Goal: Information Seeking & Learning: Learn about a topic

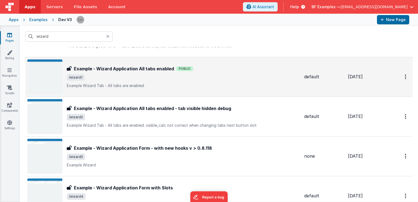
scroll to position [55, 0]
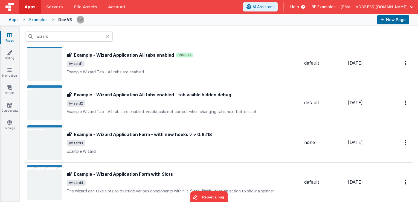
type input "wizard"
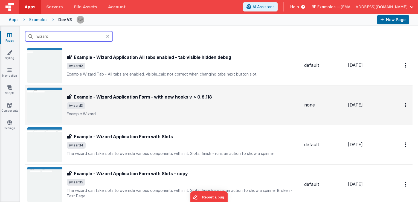
scroll to position [109, 0]
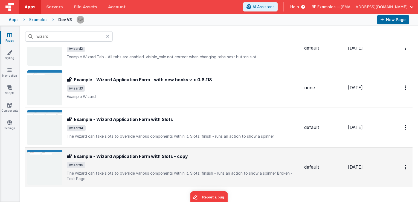
click at [207, 156] on div "Example - Wizard Application Form with Slots - copy" at bounding box center [183, 156] width 233 height 7
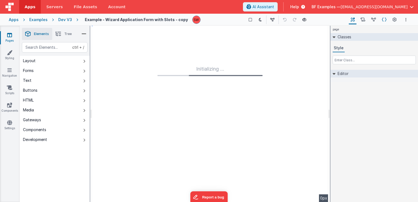
click at [384, 21] on icon at bounding box center [384, 20] width 5 height 6
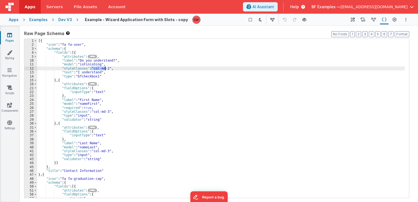
drag, startPoint x: 91, startPoint y: 68, endPoint x: 105, endPoint y: 68, distance: 14.2
click at [105, 68] on div "[{ "icon" : "fa fa-user" , "schema" : { "fields" : [{ "attributes" : { ... } , …" at bounding box center [220, 122] width 367 height 167
drag, startPoint x: 91, startPoint y: 69, endPoint x: 105, endPoint y: 69, distance: 13.9
click at [105, 69] on div "[{ "icon" : "fa fa-user" , "schema" : { "fields" : [{ "attributes" : { ... } , …" at bounding box center [220, 122] width 367 height 167
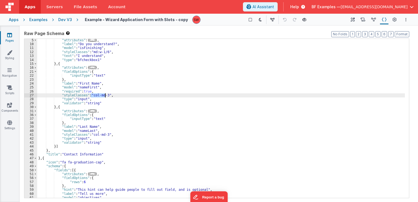
drag, startPoint x: 91, startPoint y: 96, endPoint x: 104, endPoint y: 95, distance: 13.7
click at [104, 95] on div ""attributes" : { ... } , "label" : "Do you understand?" , "model" : "isFinishin…" at bounding box center [220, 121] width 367 height 167
paste textarea
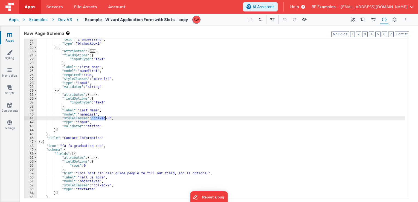
drag, startPoint x: 91, startPoint y: 119, endPoint x: 106, endPoint y: 119, distance: 15.0
click at [106, 119] on div ""text" : "I understand" , "type" : "bfcheckbox1" } , { "attributes" : { ... } ,…" at bounding box center [220, 120] width 367 height 167
paste textarea
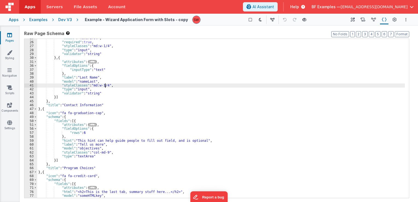
scroll to position [82, 0]
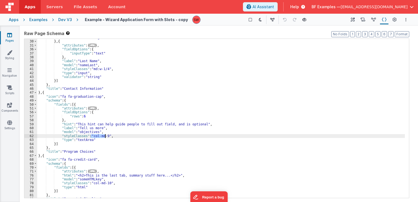
drag, startPoint x: 91, startPoint y: 136, endPoint x: 104, endPoint y: 137, distance: 13.4
click at [104, 137] on div ""validator" : "string" } , { "attributes" : { ... } , "fieldOptions" : { "input…" at bounding box center [220, 119] width 367 height 167
paste textarea
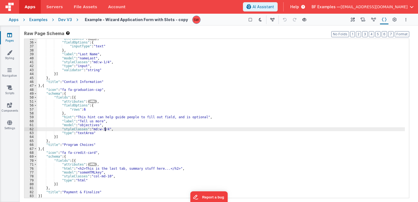
scroll to position [89, 0]
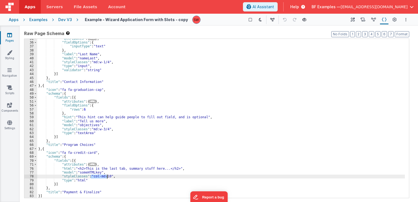
drag, startPoint x: 91, startPoint y: 176, endPoint x: 107, endPoint y: 176, distance: 16.1
click at [107, 176] on div ""attributes" : { ... } , "fieldOptions" : { "inputType" : "text" } , "label" : …" at bounding box center [220, 120] width 367 height 167
paste textarea
click at [65, 20] on div "Dev V3" at bounding box center [65, 19] width 14 height 5
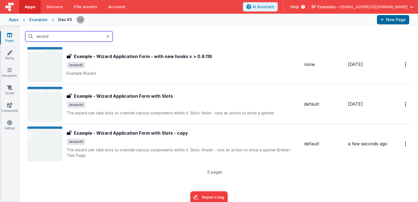
scroll to position [137, 0]
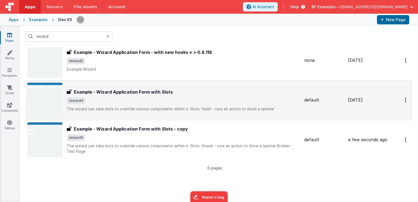
click at [210, 102] on span "/wizard4" at bounding box center [183, 100] width 233 height 7
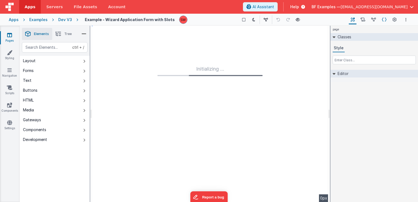
click at [385, 19] on icon at bounding box center [384, 20] width 5 height 6
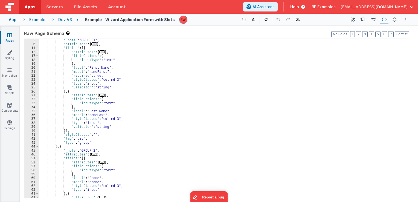
scroll to position [16, 0]
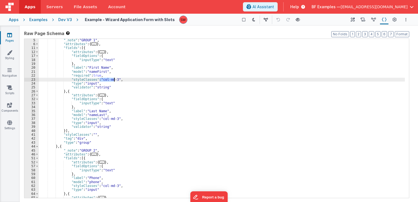
drag, startPoint x: 100, startPoint y: 79, endPoint x: 114, endPoint y: 80, distance: 14.3
click at [114, 80] on div ""_note" : "GROUP 1" , "attributes" : { ... } , "fields" : [{ "attributes" : { .…" at bounding box center [222, 121] width 366 height 167
paste textarea
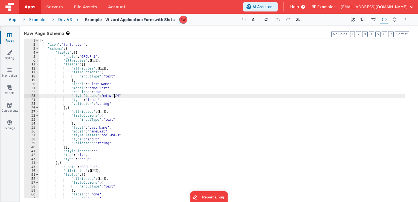
scroll to position [0, 0]
drag, startPoint x: 113, startPoint y: 96, endPoint x: 100, endPoint y: 96, distance: 12.6
click at [100, 96] on div "[{ "icon" : "fa fa-user" , "schema" : { "fields" : [{ "_note" : "GROUP 1" , "at…" at bounding box center [222, 122] width 366 height 167
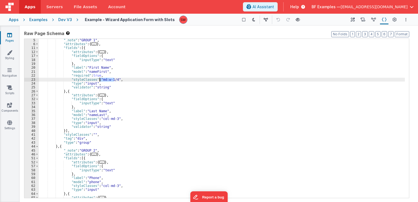
scroll to position [16, 0]
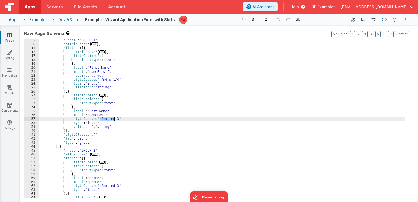
drag, startPoint x: 99, startPoint y: 118, endPoint x: 114, endPoint y: 119, distance: 14.5
click at [114, 119] on div ""_note" : "GROUP 1" , "attributes" : { ... } , "fields" : [{ "attributes" : { .…" at bounding box center [222, 121] width 366 height 167
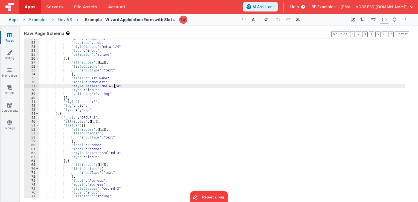
scroll to position [66, 0]
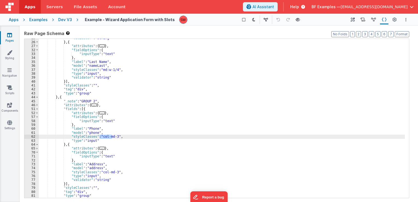
drag, startPoint x: 100, startPoint y: 138, endPoint x: 113, endPoint y: 137, distance: 13.1
click at [113, 137] on div ""validator" : "string" } , { "attributes" : { ... } , "fieldOptions" : { "input…" at bounding box center [222, 119] width 366 height 167
click at [115, 137] on div ""validator" : "string" } , { "attributes" : { ... } , "fieldOptions" : { "input…" at bounding box center [222, 119] width 366 height 167
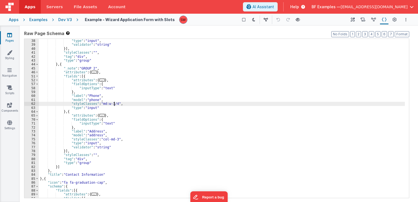
scroll to position [98, 0]
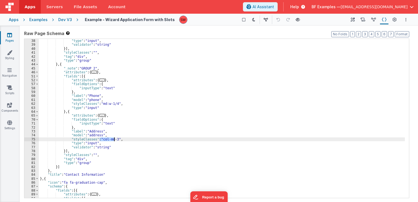
drag, startPoint x: 100, startPoint y: 139, endPoint x: 113, endPoint y: 140, distance: 14.0
click at [113, 140] on div ""styleClasses" : "md:w-1/4" , "type" : "input" , "validator" : "string" }] , "s…" at bounding box center [222, 118] width 366 height 167
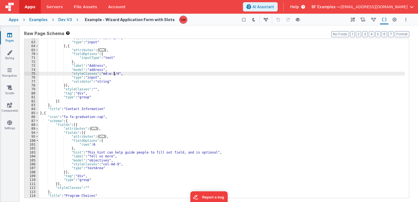
scroll to position [180, 0]
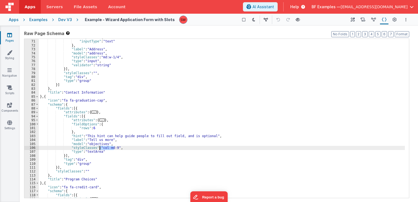
drag, startPoint x: 114, startPoint y: 148, endPoint x: 100, endPoint y: 148, distance: 14.0
click at [100, 148] on div ""fieldOptions" : { "inputType" : "text" } , "label" : "Address" , "model" : "ad…" at bounding box center [222, 119] width 366 height 167
paste textarea
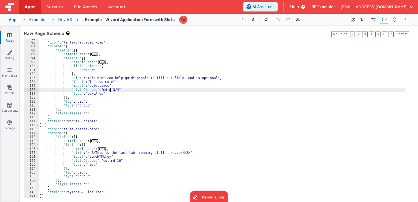
scroll to position [238, 0]
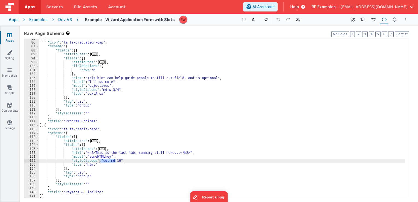
drag, startPoint x: 115, startPoint y: 160, endPoint x: 100, endPoint y: 160, distance: 15.3
click at [100, 160] on div "} , { "icon" : "fa fa-graduation-cap" , "schema" : { "fields" : [{ "attributes"…" at bounding box center [222, 120] width 366 height 167
paste textarea
click at [66, 19] on div "Dev V3" at bounding box center [65, 19] width 14 height 5
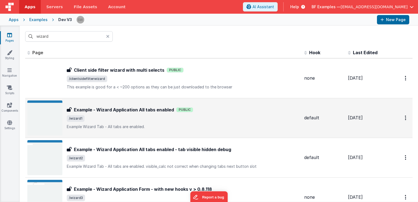
click at [209, 109] on div "Example - Wizard Application All tabs enabled Public" at bounding box center [183, 109] width 233 height 7
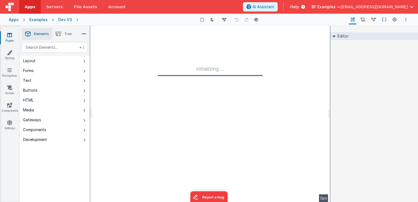
click at [384, 20] on icon at bounding box center [384, 20] width 5 height 6
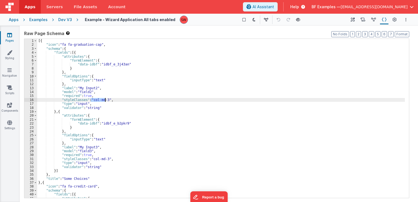
drag, startPoint x: 91, startPoint y: 100, endPoint x: 105, endPoint y: 101, distance: 14.5
click at [105, 101] on div "[{ "icon" : "fa fa-graduation-cap" , "schema" : { "fields" : [{ "attributes" : …" at bounding box center [220, 122] width 367 height 167
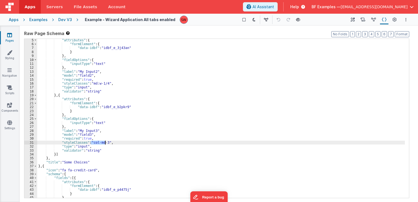
drag, startPoint x: 93, startPoint y: 143, endPoint x: 105, endPoint y: 144, distance: 12.1
click at [105, 144] on div ""attributes" : { "formElement" : { "data-idbf" : "idbf_e_3j43an" } } , "fieldOp…" at bounding box center [220, 121] width 367 height 167
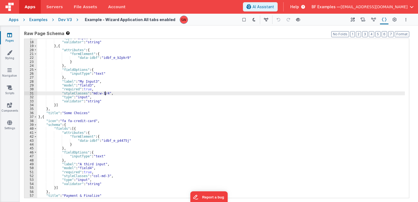
scroll to position [69, 0]
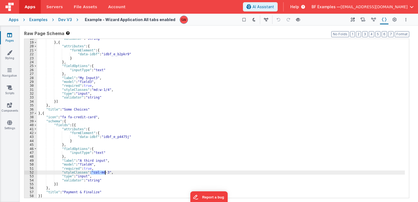
drag, startPoint x: 91, startPoint y: 172, endPoint x: 105, endPoint y: 173, distance: 14.5
click at [105, 173] on div ""validator" : "string" } , { "attributes" : { "formElement" : { "data-idbf" : "…" at bounding box center [220, 120] width 367 height 167
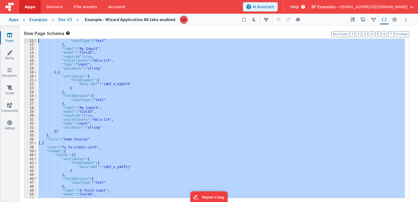
scroll to position [0, 0]
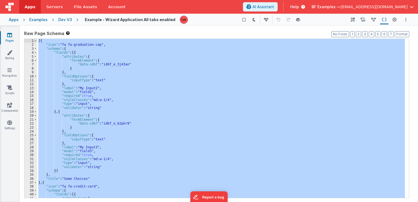
drag, startPoint x: 84, startPoint y: 195, endPoint x: 33, endPoint y: 32, distance: 171.2
click at [33, 32] on div "Raw Page Schema Shortcuts: Find: command-f Fold: command-option-L Unfold: comma…" at bounding box center [216, 113] width 385 height 167
click at [63, 17] on div "Dev V3" at bounding box center [65, 19] width 14 height 5
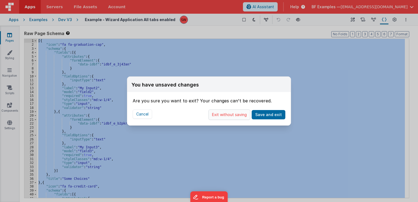
click at [214, 114] on button "Exit without saving" at bounding box center [229, 114] width 42 height 10
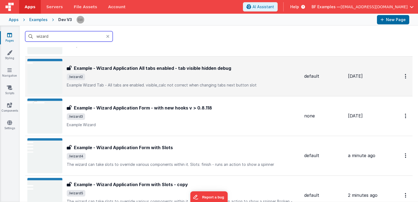
scroll to position [82, 0]
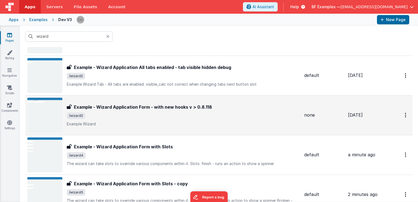
click at [202, 117] on span "/wizard3" at bounding box center [183, 115] width 233 height 7
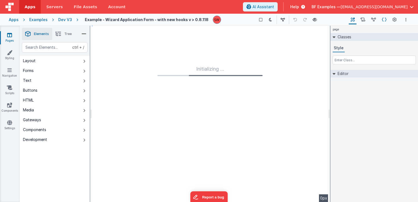
click at [384, 20] on icon at bounding box center [384, 20] width 5 height 6
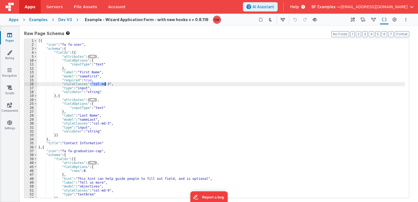
drag, startPoint x: 91, startPoint y: 84, endPoint x: 104, endPoint y: 84, distance: 13.7
click at [104, 84] on div "[{ "icon" : "fa fa-user" , "schema" : { "fields" : [{ "attributes" : { ... } , …" at bounding box center [220, 122] width 367 height 167
paste textarea
drag, startPoint x: 105, startPoint y: 85, endPoint x: 91, endPoint y: 85, distance: 13.9
click at [91, 85] on div "[{ "icon" : "fa fa-user" , "schema" : { "fields" : [{ "attributes" : { ... } , …" at bounding box center [220, 122] width 367 height 167
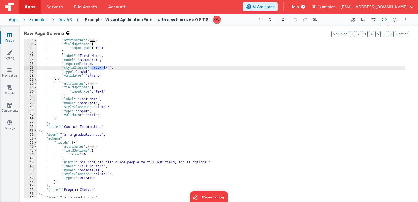
scroll to position [16, 0]
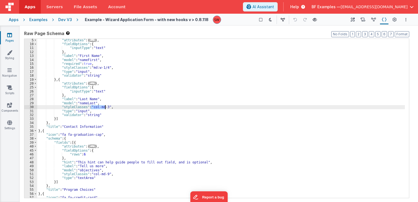
drag, startPoint x: 91, startPoint y: 107, endPoint x: 104, endPoint y: 107, distance: 13.1
click at [104, 107] on div ""attributes" : { ... } , "fieldOptions" : { "inputType" : "text" } , "label" : …" at bounding box center [220, 121] width 367 height 167
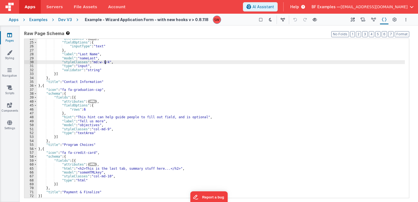
scroll to position [61, 0]
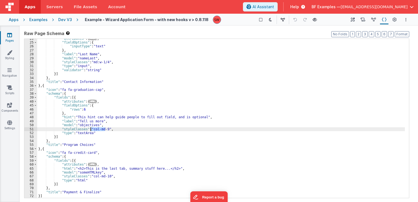
drag, startPoint x: 104, startPoint y: 129, endPoint x: 91, endPoint y: 129, distance: 13.7
click at [91, 129] on div ""attributes" : { ... } , "fieldOptions" : { "inputType" : "text" } , "label" : …" at bounding box center [220, 120] width 367 height 167
paste textarea
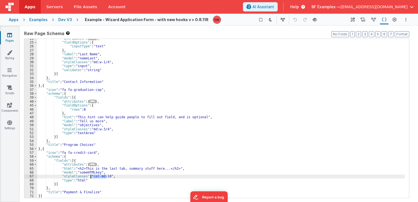
drag, startPoint x: 107, startPoint y: 176, endPoint x: 91, endPoint y: 177, distance: 15.9
click at [91, 177] on div ""attributes" : { ... } , "fieldOptions" : { "inputType" : "text" } , "label" : …" at bounding box center [220, 120] width 367 height 167
paste textarea
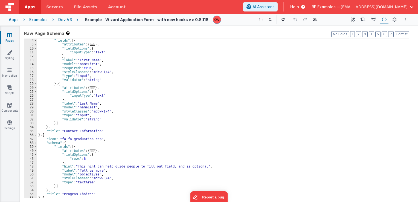
scroll to position [0, 0]
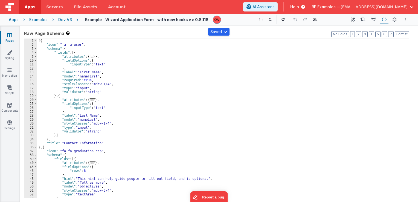
click at [65, 19] on div "Dev V3" at bounding box center [65, 19] width 14 height 5
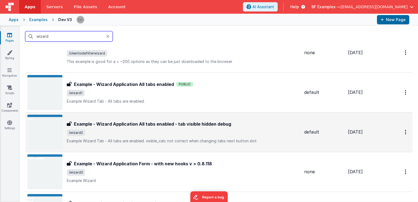
scroll to position [27, 0]
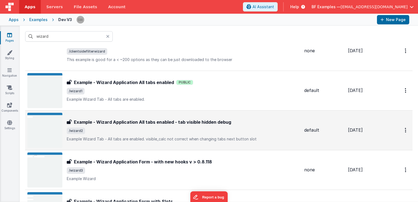
click at [216, 129] on span "/wizard2" at bounding box center [183, 130] width 233 height 7
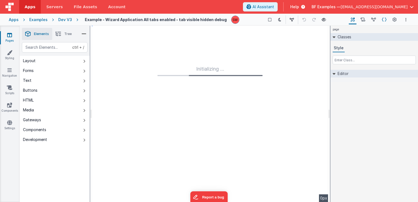
click at [382, 20] on icon at bounding box center [384, 20] width 5 height 6
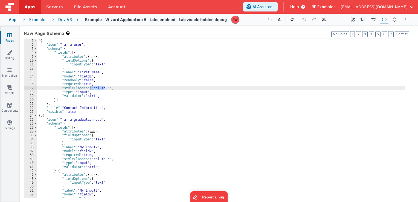
drag, startPoint x: 104, startPoint y: 87, endPoint x: 90, endPoint y: 88, distance: 14.0
click at [90, 88] on div "[{ "icon" : "fa fa-user" , "schema" : { "fields" : [{ "attributes" : { ... } , …" at bounding box center [220, 122] width 367 height 167
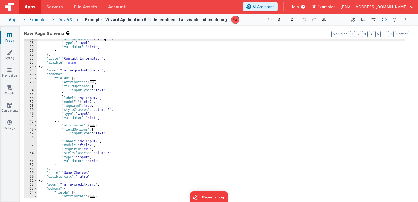
scroll to position [49, 0]
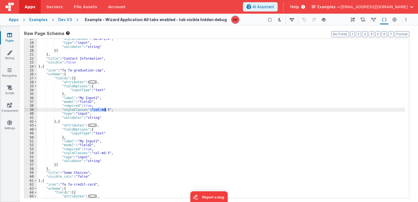
drag, startPoint x: 90, startPoint y: 109, endPoint x: 105, endPoint y: 110, distance: 14.8
click at [105, 110] on div ""styleClasses" : "md:w-1/4" , "type" : "input" , "validator" : "string" }] } , …" at bounding box center [220, 120] width 367 height 167
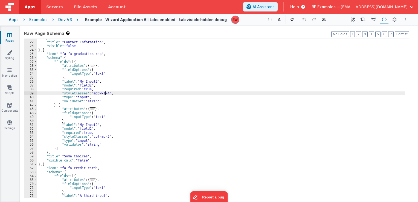
scroll to position [82, 0]
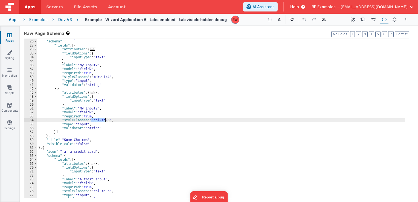
drag, startPoint x: 90, startPoint y: 120, endPoint x: 105, endPoint y: 121, distance: 15.1
click at [105, 121] on div ""icon" : "fa fa-graduation-cap" , "schema" : { "fields" : [{ "attributes" : { .…" at bounding box center [220, 119] width 367 height 167
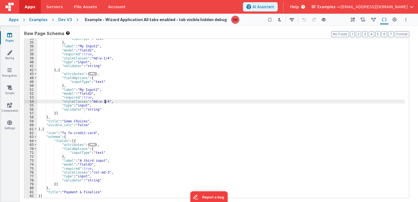
scroll to position [101, 0]
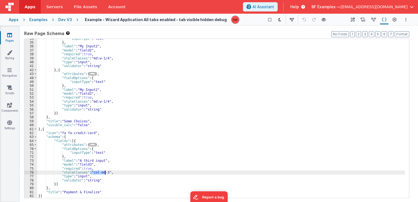
drag, startPoint x: 90, startPoint y: 172, endPoint x: 106, endPoint y: 173, distance: 15.1
click at [106, 173] on div ""inputType" : "text" } , "label" : "My Input2" , "model" : "field2" , "required…" at bounding box center [220, 120] width 367 height 167
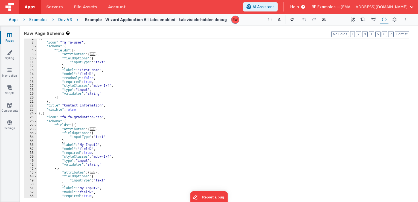
scroll to position [0, 0]
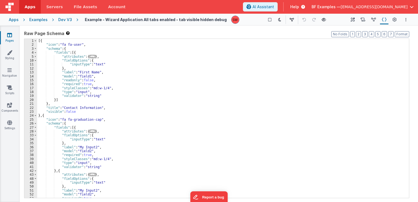
click at [69, 19] on div "Dev V3" at bounding box center [65, 19] width 14 height 5
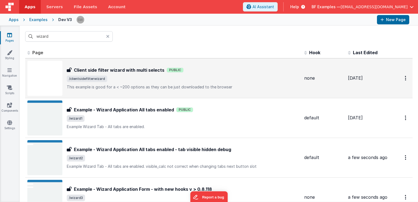
click at [209, 77] on span "/clientsidefilterwizard" at bounding box center [183, 78] width 233 height 7
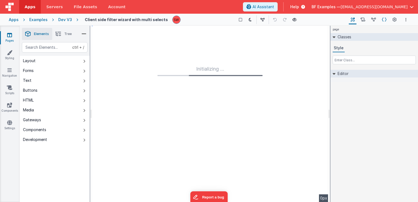
click at [384, 20] on icon at bounding box center [384, 20] width 5 height 6
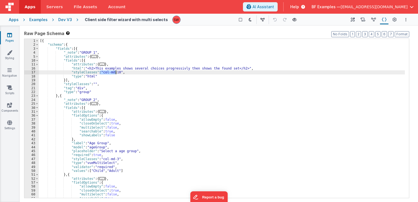
drag, startPoint x: 100, startPoint y: 72, endPoint x: 115, endPoint y: 72, distance: 15.3
click at [115, 72] on div "[{ "schema" : { "fields" : [{ "_note" : "GROUP 1" , "attributes" : { ... } , "f…" at bounding box center [222, 122] width 366 height 167
paste textarea
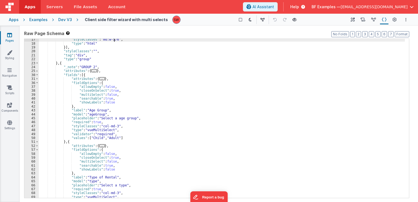
scroll to position [49, 0]
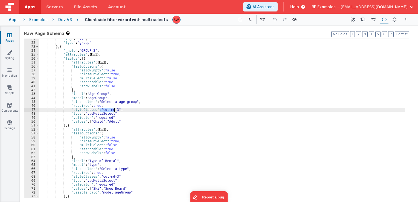
drag, startPoint x: 100, startPoint y: 110, endPoint x: 114, endPoint y: 109, distance: 14.2
click at [114, 109] on div ""tag" : "div" , "type" : "group" } , { "_note" : "GROUP 2" , "attributes" : { .…" at bounding box center [222, 120] width 366 height 167
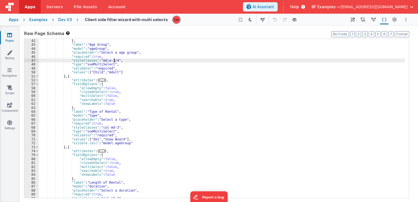
scroll to position [115, 0]
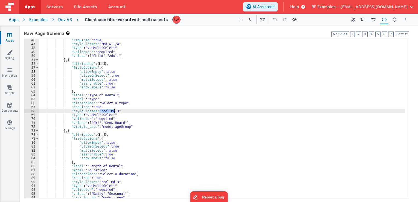
drag, startPoint x: 100, startPoint y: 110, endPoint x: 114, endPoint y: 111, distance: 14.5
click at [114, 111] on div ""required" : true , "styleClasses" : "md:w-1/4" , "type" : "vueMultiSelect" , "…" at bounding box center [222, 121] width 366 height 167
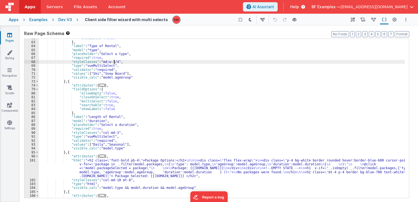
scroll to position [180, 0]
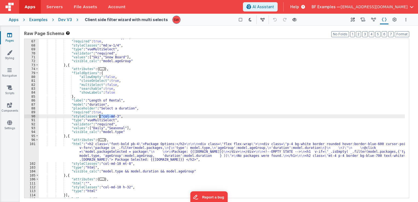
drag, startPoint x: 114, startPoint y: 116, endPoint x: 100, endPoint y: 116, distance: 14.2
click at [100, 116] on div ""placeholder" : "Select a type" , "required" : true , "styleClasses" : "md:w-1/…" at bounding box center [222, 119] width 366 height 167
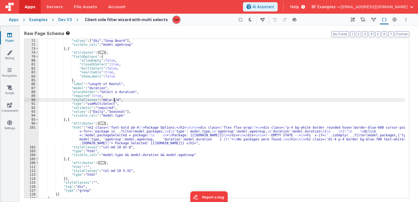
scroll to position [203, 0]
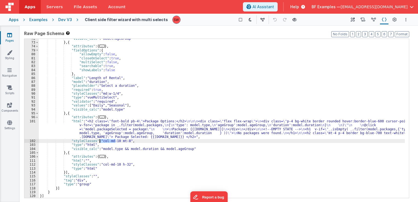
drag, startPoint x: 116, startPoint y: 140, endPoint x: 100, endPoint y: 141, distance: 15.9
click at [100, 141] on div ""visible_calc" : "model.ageGroup" } , { "attributes" : { ... } , "fieldOptions"…" at bounding box center [222, 120] width 366 height 167
paste textarea
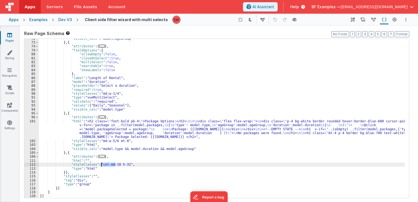
drag, startPoint x: 115, startPoint y: 165, endPoint x: 100, endPoint y: 165, distance: 15.0
click at [100, 165] on div ""visible_calc" : "model.ageGroup" } , { "attributes" : { ... } , "fieldOptions"…" at bounding box center [222, 120] width 366 height 167
paste textarea
click at [66, 20] on div "Dev V3" at bounding box center [65, 19] width 14 height 5
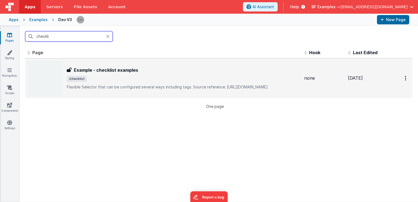
type input "checkli"
click at [192, 81] on div "Example - checklist examples Example - checklist examples /checklist Flexible S…" at bounding box center [183, 78] width 233 height 23
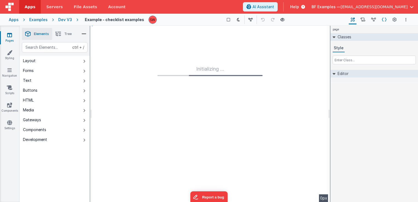
click at [383, 21] on icon at bounding box center [384, 20] width 5 height 6
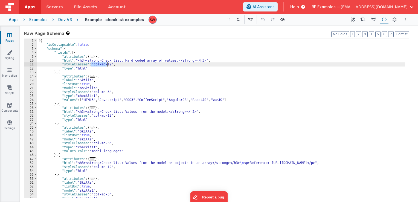
drag, startPoint x: 90, startPoint y: 65, endPoint x: 106, endPoint y: 65, distance: 15.9
click at [106, 65] on div "[{ "isCollapsable" : false , "schema" : { "fields" : [{ "attributes" : { ... } …" at bounding box center [220, 122] width 367 height 167
paste textarea
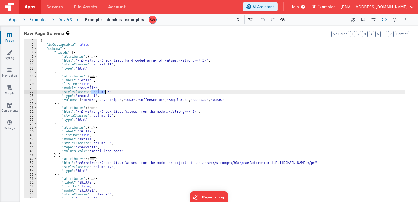
drag, startPoint x: 91, startPoint y: 92, endPoint x: 105, endPoint y: 92, distance: 13.9
click at [105, 92] on div "[{ "isCollapsable" : false , "schema" : { "fields" : [{ "attributes" : { ... } …" at bounding box center [220, 122] width 367 height 167
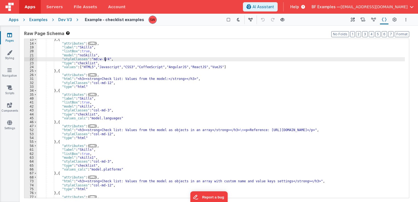
scroll to position [33, 0]
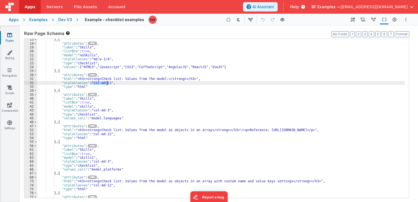
drag, startPoint x: 90, startPoint y: 82, endPoint x: 107, endPoint y: 84, distance: 16.8
click at [107, 84] on div "} , { "attributes" : { ... } , "label" : "Skills" , "listBox" : true , "model" …" at bounding box center [220, 120] width 367 height 167
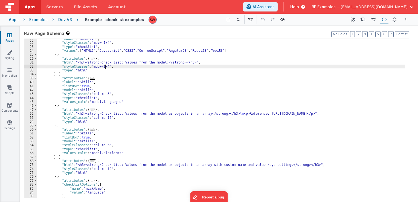
scroll to position [49, 0]
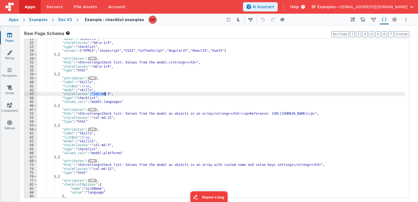
drag, startPoint x: 91, startPoint y: 93, endPoint x: 105, endPoint y: 93, distance: 14.2
click at [105, 93] on div ""model" : "noSkills" , "styleClasses" : "md:w-1/4" , "type" : "checklist" , "va…" at bounding box center [220, 120] width 367 height 167
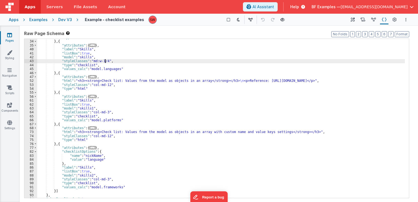
scroll to position [82, 0]
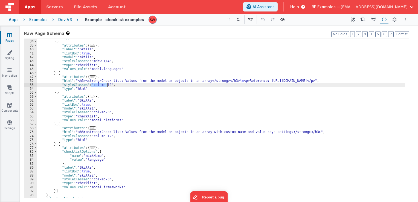
drag, startPoint x: 90, startPoint y: 85, endPoint x: 106, endPoint y: 86, distance: 15.9
click at [106, 86] on div ""type" : "html" } , { "attributes" : { ... } , "label" : "Skills" , "listBox" :…" at bounding box center [220, 119] width 367 height 167
paste textarea
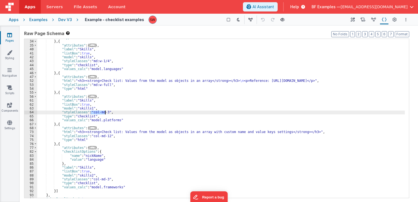
drag, startPoint x: 93, startPoint y: 113, endPoint x: 105, endPoint y: 113, distance: 11.5
click at [105, 113] on div ""type" : "html" } , { "attributes" : { ... } , "label" : "Skills" , "listBox" :…" at bounding box center [220, 119] width 367 height 167
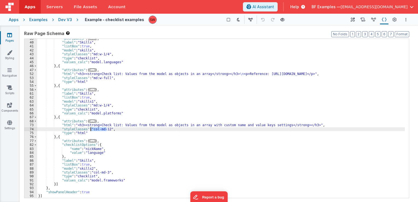
drag, startPoint x: 106, startPoint y: 128, endPoint x: 91, endPoint y: 128, distance: 14.8
click at [91, 128] on div ""attributes" : { ... } , "label" : "Skills" , "listBox" : true , "model" : "ski…" at bounding box center [220, 120] width 367 height 167
paste textarea
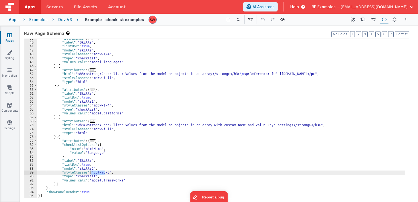
drag, startPoint x: 105, startPoint y: 172, endPoint x: 91, endPoint y: 172, distance: 14.0
click at [91, 172] on div ""attributes" : { ... } , "label" : "Skills" , "listBox" : true , "model" : "ski…" at bounding box center [220, 120] width 367 height 167
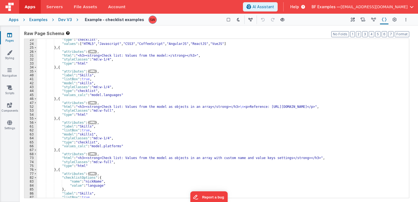
scroll to position [0, 0]
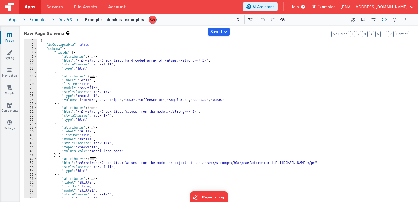
click at [63, 22] on div "Dev V3" at bounding box center [65, 19] width 14 height 5
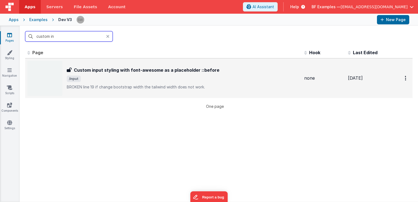
type input "custom in"
click at [180, 72] on h3 "Custom input styling with font-awesome as a placeholder ::before" at bounding box center [146, 70] width 145 height 7
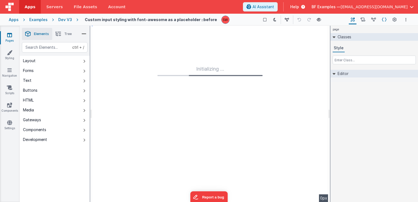
click at [384, 19] on icon at bounding box center [384, 20] width 5 height 6
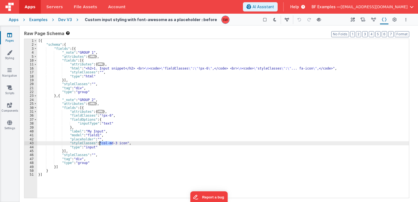
drag, startPoint x: 112, startPoint y: 144, endPoint x: 98, endPoint y: 144, distance: 13.4
click at [98, 144] on div "[{ "schema" : { "fields" : [{ "_note" : "GROUP 1" , "attributes" : { ... } , "f…" at bounding box center [223, 122] width 372 height 167
click at [66, 20] on div "Dev V3" at bounding box center [65, 19] width 14 height 5
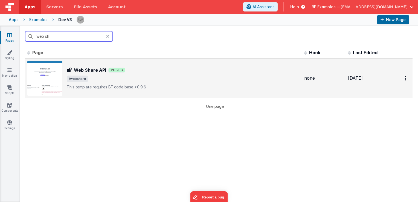
type input "web sh"
click at [165, 83] on div "Web Share API Web Share API Public /webshare This template requires BF code bas…" at bounding box center [183, 78] width 233 height 23
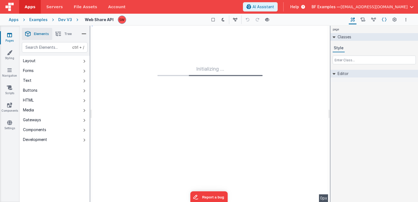
click at [385, 20] on icon at bounding box center [384, 20] width 5 height 6
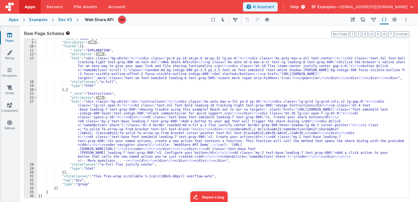
scroll to position [14, 0]
click at [66, 19] on div "Dev V3" at bounding box center [65, 19] width 14 height 5
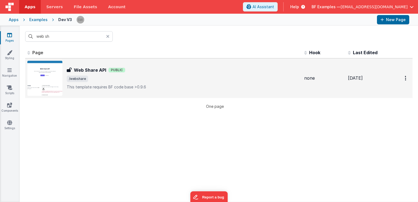
click at [160, 84] on p "This template requires BF code base >0.9.6" at bounding box center [183, 86] width 233 height 5
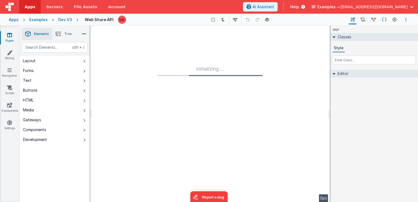
click at [385, 18] on icon at bounding box center [384, 20] width 5 height 6
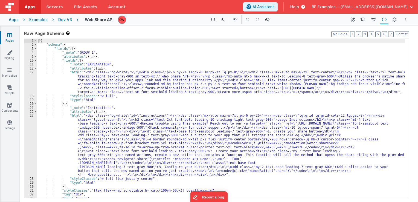
scroll to position [14, 0]
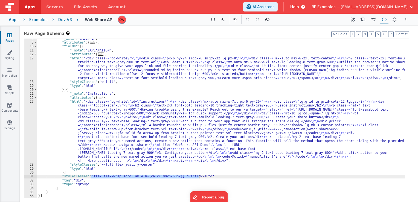
drag, startPoint x: 91, startPoint y: 176, endPoint x: 198, endPoint y: 176, distance: 107.7
click at [198, 176] on div ""_note" : "GROUP 1" , "attributes" : { ... } , "fields" : [{ "_note" : "EXPLANA…" at bounding box center [220, 120] width 367 height 167
click at [65, 21] on div "Dev V3" at bounding box center [65, 19] width 14 height 5
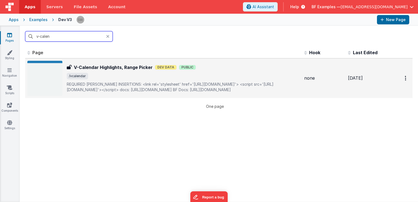
type input "v-calen"
click at [234, 72] on div "V-Calendar Highlights, Range Picker V-Calendar Highlights, Range Picker Dev Dat…" at bounding box center [183, 78] width 233 height 28
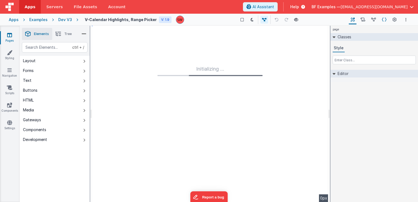
click at [385, 19] on icon at bounding box center [384, 20] width 5 height 6
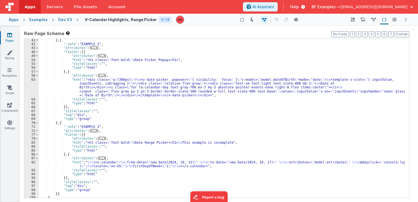
scroll to position [120, 0]
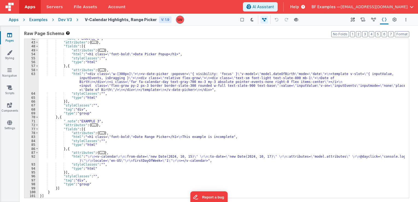
click at [68, 19] on div "Dev V3" at bounding box center [65, 19] width 14 height 5
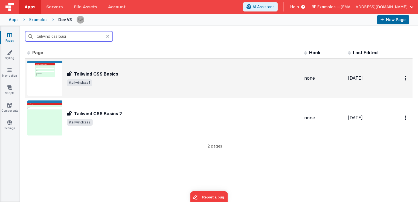
type input "tailwind css basi"
click at [193, 71] on div "Tailwind CSS Basics" at bounding box center [183, 74] width 233 height 7
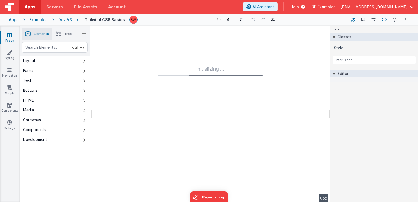
click at [384, 19] on icon at bounding box center [384, 20] width 5 height 6
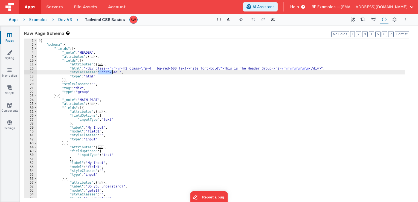
drag, startPoint x: 98, startPoint y: 72, endPoint x: 112, endPoint y: 73, distance: 13.9
click at [112, 73] on div "[{ "schema" : { "fields" : [{ "_note" : "HEADER" , "attributes" : { ... } , "fi…" at bounding box center [220, 122] width 367 height 167
click at [62, 19] on div "Dev V3" at bounding box center [65, 19] width 14 height 5
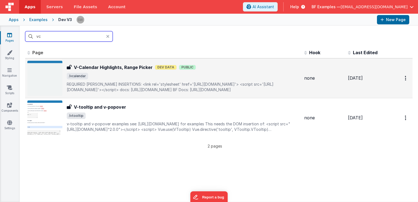
type input "vc"
click at [242, 80] on div "V-Calendar Highlights, Range Picker V-Calendar Highlights, Range Picker Dev Dat…" at bounding box center [183, 78] width 233 height 28
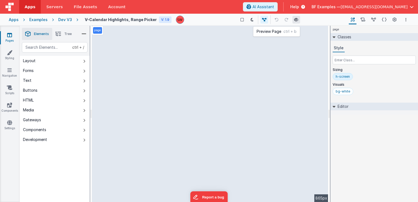
click at [294, 20] on icon at bounding box center [296, 20] width 4 height 4
click at [64, 19] on div "Dev V3" at bounding box center [65, 19] width 14 height 5
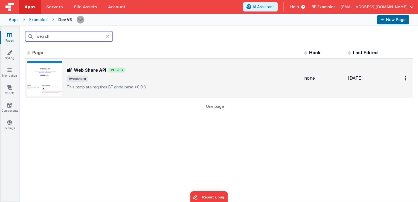
type input "web sh"
click at [172, 67] on div "Web Share API Public" at bounding box center [183, 70] width 233 height 7
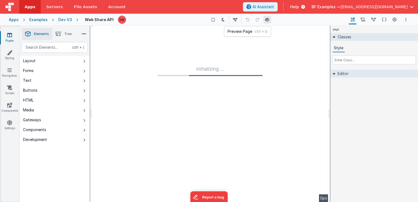
click at [266, 20] on icon at bounding box center [267, 20] width 4 height 4
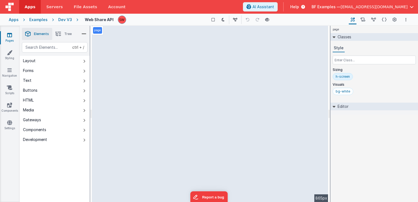
click at [66, 19] on div "Dev V3" at bounding box center [65, 19] width 14 height 5
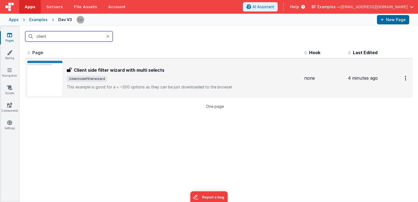
type input "client"
click at [249, 82] on div "Client side filter wizard with multi selects Client side filter wizard with mul…" at bounding box center [183, 78] width 233 height 23
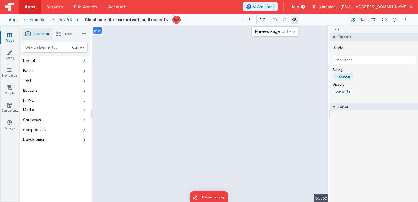
click at [292, 20] on icon at bounding box center [294, 20] width 4 height 4
click at [61, 21] on div "Dev V3" at bounding box center [65, 19] width 14 height 5
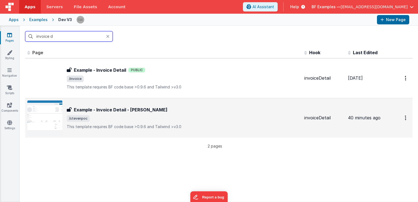
type input "invoice d"
click at [191, 110] on div "Example - Invoice Detail - [PERSON_NAME]" at bounding box center [183, 109] width 233 height 7
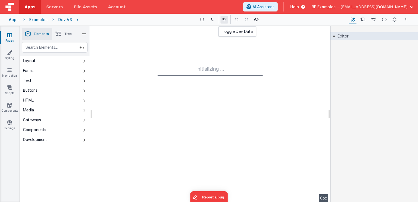
click at [226, 21] on icon at bounding box center [224, 20] width 4 height 4
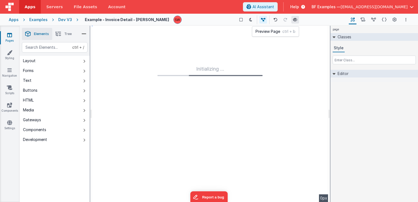
click at [293, 20] on icon at bounding box center [295, 20] width 4 height 4
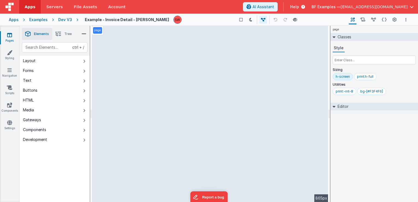
click at [68, 20] on div "Dev V3" at bounding box center [65, 19] width 14 height 5
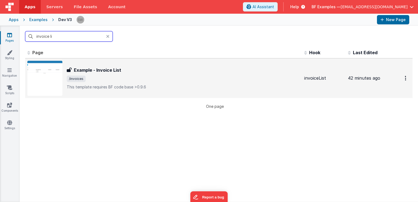
type input "invoice li"
click at [213, 77] on span "/invoices" at bounding box center [183, 78] width 233 height 7
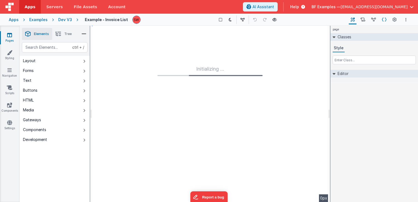
click at [383, 20] on icon at bounding box center [384, 20] width 5 height 6
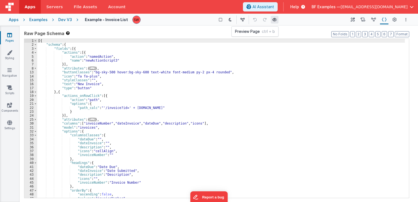
click at [273, 21] on icon at bounding box center [274, 20] width 4 height 4
click at [401, 21] on div at bounding box center [404, 19] width 10 height 7
click at [397, 20] on button "Page Settings" at bounding box center [394, 19] width 8 height 9
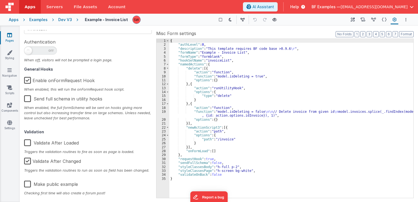
scroll to position [87, 0]
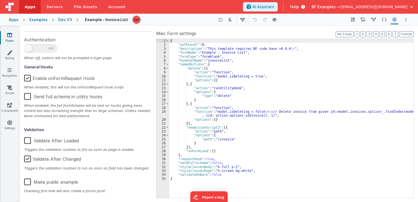
click at [60, 19] on div "Dev V3" at bounding box center [65, 19] width 14 height 5
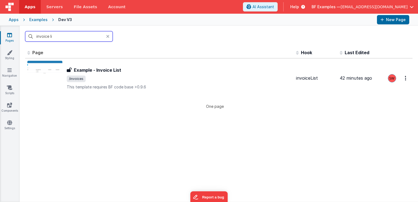
click at [76, 37] on input "invoice li" at bounding box center [68, 36] width 87 height 10
click at [75, 37] on input "invoice li" at bounding box center [68, 36] width 87 height 10
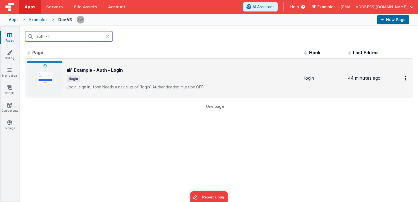
type input "auth - l"
click at [130, 78] on span "/login" at bounding box center [183, 78] width 233 height 7
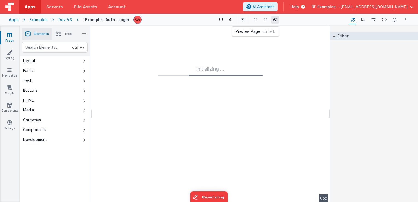
click at [273, 20] on icon at bounding box center [275, 20] width 4 height 4
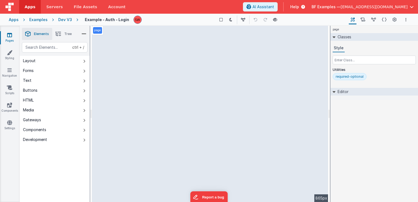
click at [66, 21] on div "Dev V3" at bounding box center [65, 19] width 14 height 5
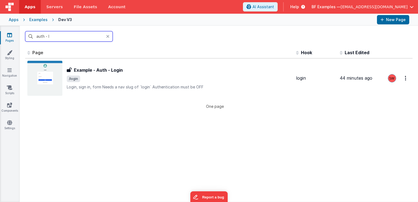
click at [67, 36] on input "auth - l" at bounding box center [68, 36] width 87 height 10
click at [67, 35] on input "auth - l" at bounding box center [68, 36] width 87 height 10
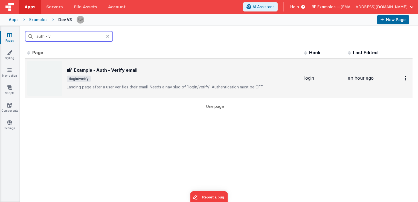
type input "auth - v"
click at [208, 74] on div "Example - Auth - Verify email Example - Auth - Verify email /login/verify Landi…" at bounding box center [183, 78] width 233 height 23
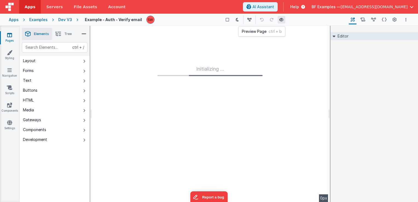
click at [279, 21] on icon at bounding box center [281, 20] width 4 height 4
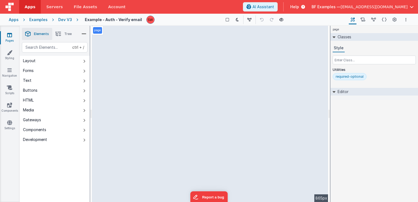
drag, startPoint x: 67, startPoint y: 18, endPoint x: 112, endPoint y: 21, distance: 45.5
click at [67, 18] on div "Dev V3" at bounding box center [65, 19] width 14 height 5
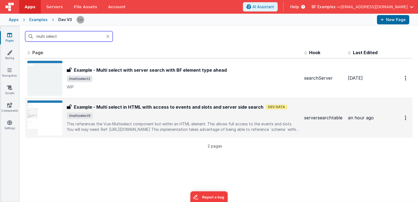
type input "multi select"
click at [211, 112] on div "Example - Multi select in HTML with access to events and slots and server side …" at bounding box center [183, 118] width 233 height 28
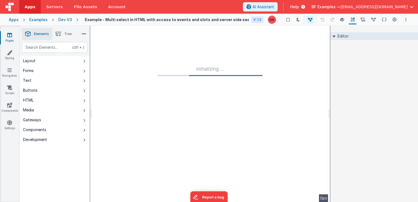
click at [384, 20] on icon at bounding box center [384, 20] width 5 height 6
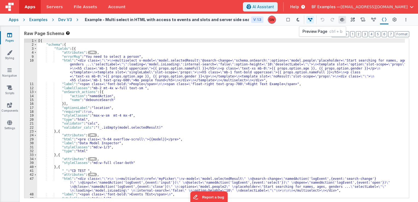
click at [340, 20] on icon at bounding box center [342, 20] width 4 height 4
click at [67, 19] on div "Dev V3" at bounding box center [65, 19] width 14 height 5
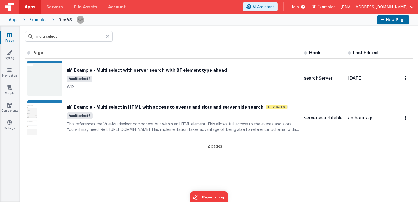
click at [107, 37] on icon at bounding box center [107, 36] width 3 height 4
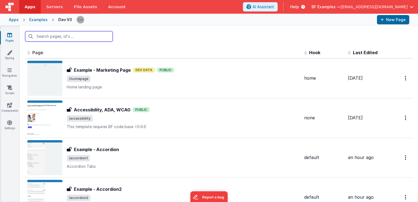
click at [81, 38] on input "text" at bounding box center [68, 36] width 87 height 10
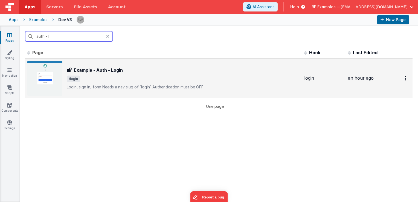
type input "auth - l"
click at [151, 75] on div "Example - Auth - Login Example - Auth - Login /login Login, sign in, formNeeds…" at bounding box center [183, 78] width 233 height 23
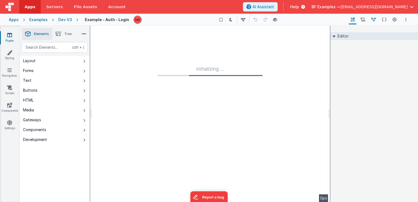
type input "FR_8FEEA4BA-811A-C94A-909E-BDFE01D3D814"
type textarea "Login, sign in, form Needs a nav slug of `login` Authentication must be OFF"
type input "login"
checkbox input "false"
click at [395, 18] on icon at bounding box center [394, 20] width 4 height 6
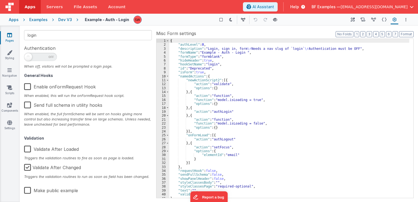
scroll to position [87, 0]
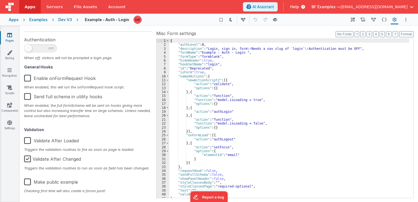
click at [27, 182] on label "Make public example" at bounding box center [51, 181] width 54 height 12
click at [0, 0] on input "Make public example" at bounding box center [0, 0] width 0 height 0
type textarea "Login, sign in, form Needs a nav slug of `login` Authentication must be OFF"
click at [65, 19] on div "Dev V3" at bounding box center [65, 19] width 14 height 5
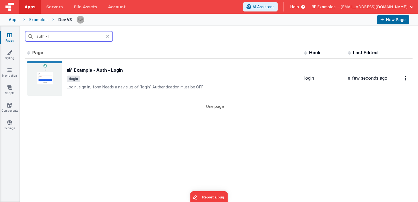
click at [75, 37] on input "auth - l" at bounding box center [68, 36] width 87 height 10
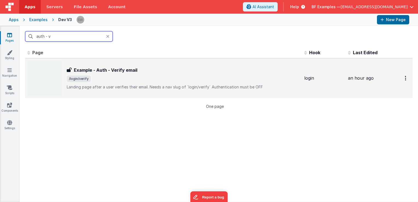
type input "auth - v"
click at [204, 79] on span "/login/verify" at bounding box center [183, 78] width 233 height 7
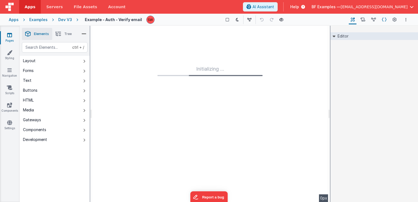
click at [384, 20] on icon at bounding box center [384, 20] width 5 height 6
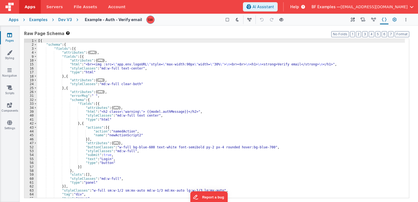
click at [395, 20] on icon at bounding box center [394, 20] width 4 height 6
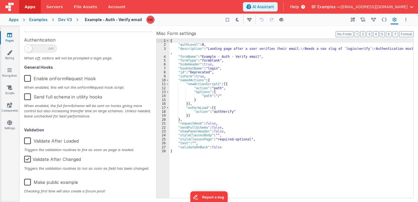
scroll to position [87, 0]
click at [29, 179] on label "Make public example" at bounding box center [51, 181] width 54 height 12
click at [0, 0] on input "Make public example" at bounding box center [0, 0] width 0 height 0
type textarea "Landing page after a user verifies their email. Needs a nav slug of `login/veri…"
click at [64, 21] on div "Dev V3" at bounding box center [65, 19] width 14 height 5
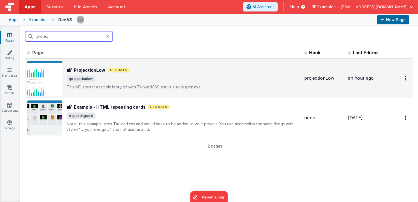
type input "projec"
click at [156, 77] on span "/projectionlow" at bounding box center [183, 78] width 233 height 7
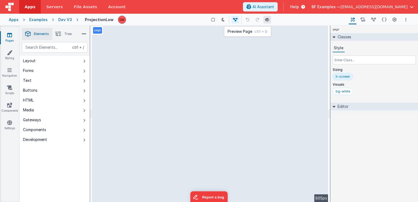
click at [266, 21] on icon at bounding box center [267, 20] width 4 height 4
click at [66, 20] on div "Dev V3" at bounding box center [65, 19] width 14 height 5
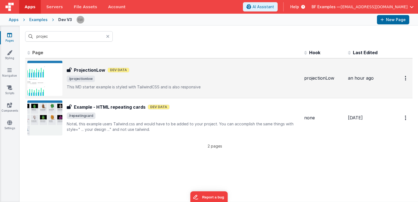
click at [240, 72] on div "ProjectionLow Dev Data" at bounding box center [183, 70] width 233 height 7
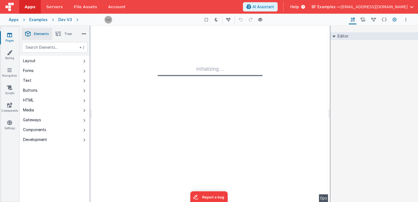
type input "FR_7346CB7D-5ED4-704D-AC90-1680CE804D2B"
type textarea "This MD starter example is styled with TailwindCSS and is also responsive"
type input "projectionLow"
checkbox input "false"
click at [394, 20] on icon at bounding box center [394, 20] width 4 height 6
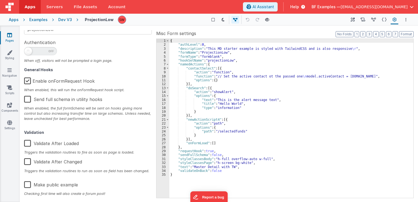
scroll to position [87, 0]
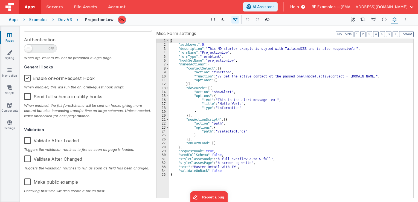
click at [29, 182] on label "Make public example" at bounding box center [51, 181] width 54 height 12
click at [0, 0] on input "Make public example" at bounding box center [0, 0] width 0 height 0
type textarea "This MD starter example is styled with TailwindCSS and is also responsive"
click at [65, 20] on div "Dev V3" at bounding box center [65, 19] width 14 height 5
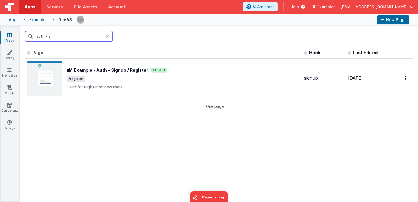
click at [81, 34] on input "auth - s" at bounding box center [68, 36] width 87 height 10
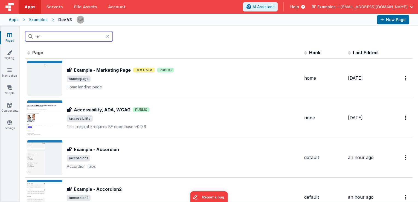
type input "e"
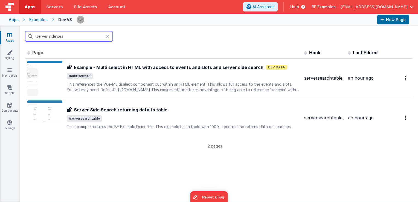
type input "server side sea"
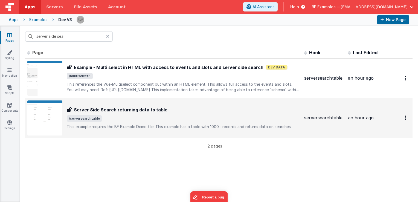
click at [206, 110] on div "Server Side Search returning data to table" at bounding box center [183, 109] width 233 height 7
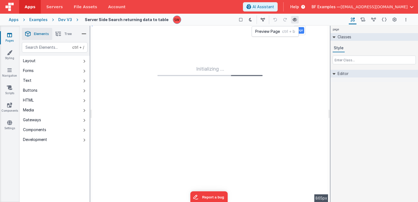
click at [293, 20] on icon at bounding box center [295, 20] width 4 height 4
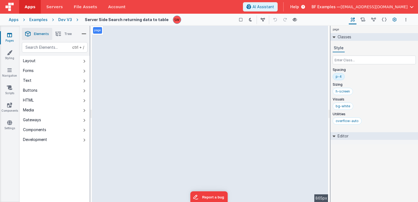
click at [396, 19] on icon at bounding box center [394, 20] width 4 height 6
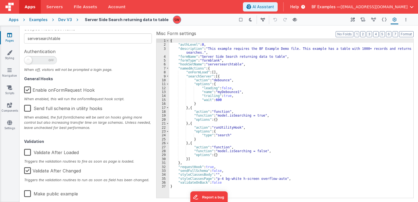
scroll to position [87, 0]
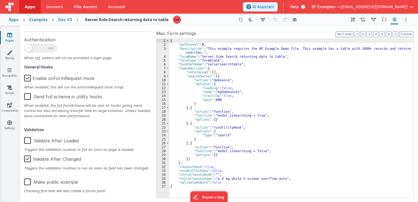
click at [28, 181] on label "Make public example" at bounding box center [51, 181] width 54 height 12
click at [0, 0] on input "Make public example" at bounding box center [0, 0] width 0 height 0
drag, startPoint x: 62, startPoint y: 18, endPoint x: 165, endPoint y: 0, distance: 104.3
click at [62, 18] on div "Dev V3" at bounding box center [65, 19] width 14 height 5
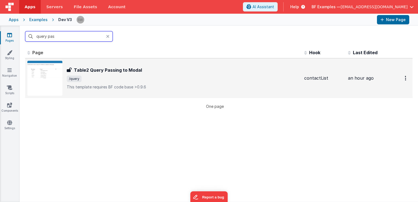
type input "query pas"
click at [186, 69] on div "Table2 Query Passing to Modal" at bounding box center [183, 70] width 233 height 7
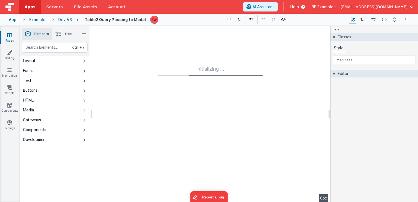
click at [384, 20] on icon at bounding box center [384, 20] width 5 height 6
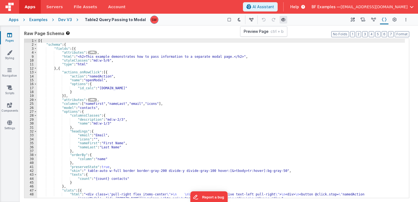
click at [281, 20] on icon at bounding box center [283, 20] width 4 height 4
click at [396, 20] on button "Page Settings" at bounding box center [394, 19] width 8 height 9
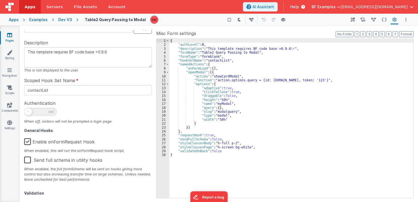
scroll to position [87, 0]
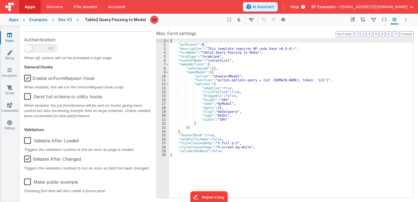
click at [26, 182] on label "Make public example" at bounding box center [51, 181] width 54 height 12
click at [0, 0] on input "Make public example" at bounding box center [0, 0] width 0 height 0
type textarea "This template requires BF code base >0.9.6"
click at [68, 20] on div "Dev V3" at bounding box center [65, 19] width 14 height 5
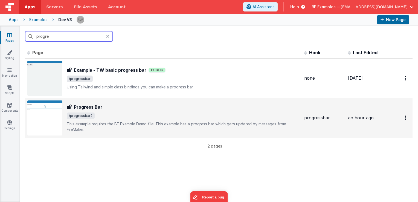
type input "progre"
click at [173, 107] on div "Progress Bar" at bounding box center [183, 107] width 233 height 7
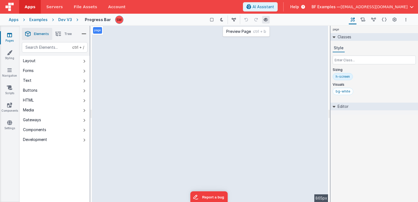
click at [266, 19] on button at bounding box center [266, 20] width 8 height 8
click at [391, 18] on button "Page Settings" at bounding box center [394, 19] width 8 height 9
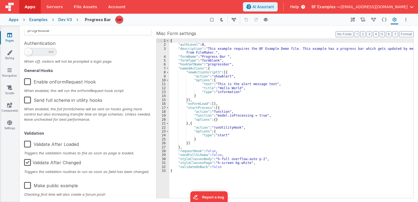
scroll to position [87, 0]
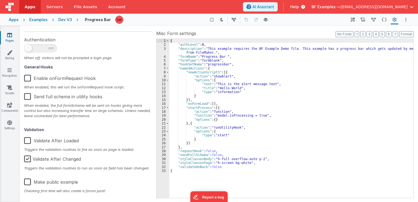
click at [27, 182] on label "Make public example" at bounding box center [51, 181] width 54 height 12
click at [0, 0] on input "Make public example" at bounding box center [0, 0] width 0 height 0
click at [66, 20] on div "Dev V3" at bounding box center [65, 19] width 14 height 5
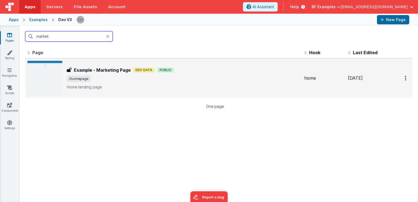
type input "market"
click at [229, 74] on div "Example - Marketing Page Example - Marketing Page Dev Data Public //somepage Ho…" at bounding box center [183, 78] width 233 height 23
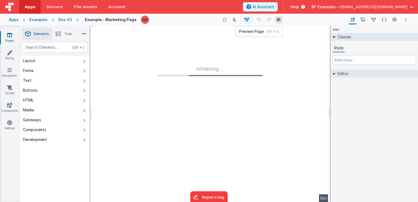
click at [276, 19] on icon at bounding box center [278, 20] width 4 height 4
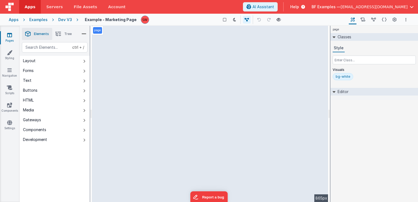
drag, startPoint x: 65, startPoint y: 19, endPoint x: 178, endPoint y: 0, distance: 115.3
click at [65, 19] on div "Dev V3" at bounding box center [65, 19] width 14 height 5
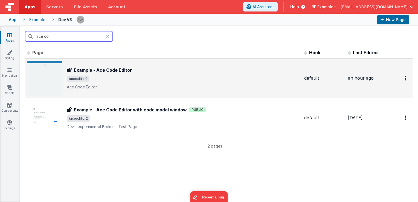
type input "ace co"
click at [151, 80] on span "/aceeditor1" at bounding box center [183, 78] width 233 height 7
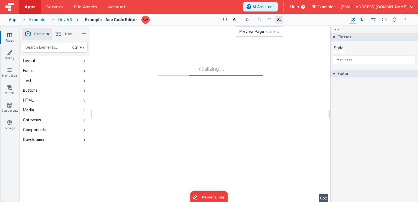
click at [277, 20] on icon at bounding box center [279, 20] width 4 height 4
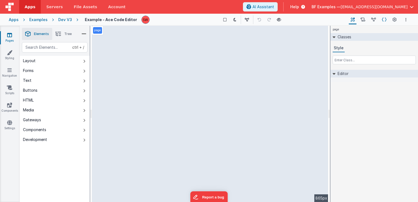
click at [384, 20] on icon at bounding box center [384, 20] width 5 height 6
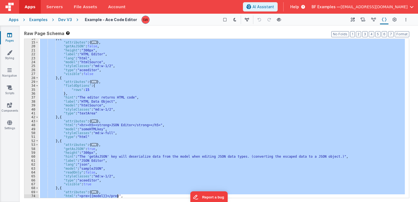
scroll to position [132, 0]
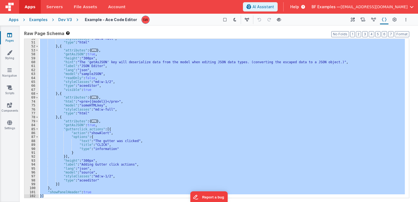
drag, startPoint x: 39, startPoint y: 40, endPoint x: 74, endPoint y: 195, distance: 158.8
click at [74, 195] on div ""styleClasses" : "md:w-full" , "type" : "html" } , { "attributes" : { ... } , "…" at bounding box center [222, 120] width 366 height 167
click at [166, 142] on div ""styleClasses" : "md:w-full" , "type" : "html" } , { "attributes" : { ... } , "…" at bounding box center [222, 118] width 366 height 159
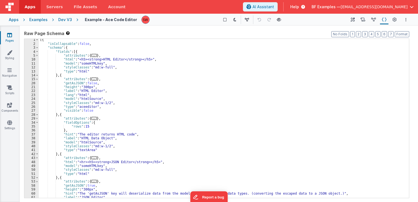
scroll to position [0, 0]
click at [42, 41] on div "[{ "isCollapsable" : false , "schema" : { "fields" : [{ "attributes" : { ... } …" at bounding box center [222, 122] width 366 height 167
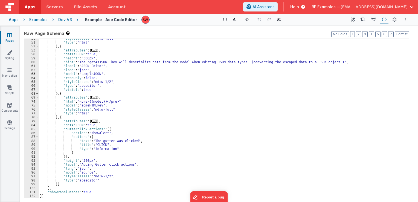
scroll to position [132, 0]
click at [90, 189] on div ""styleClasses" : "md:w-full" , "type" : "html" } , { "attributes" : { ... } , "…" at bounding box center [222, 120] width 366 height 167
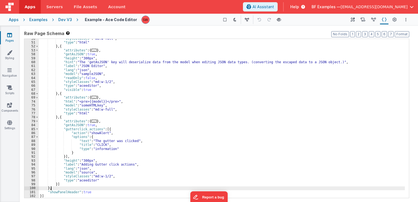
click at [93, 192] on div ""styleClasses" : "md:w-full" , "type" : "html" } , { "attributes" : { ... } , "…" at bounding box center [222, 120] width 366 height 167
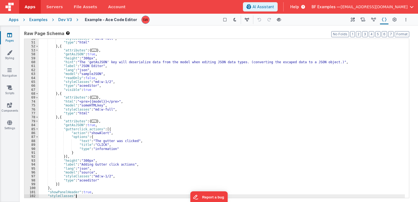
paste textarea
click at [277, 21] on icon at bounding box center [279, 20] width 4 height 4
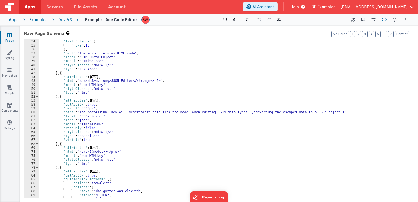
scroll to position [136, 0]
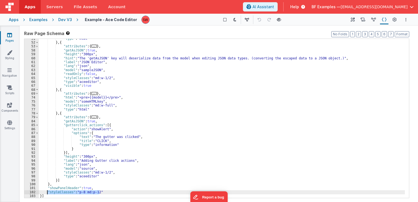
drag, startPoint x: 100, startPoint y: 191, endPoint x: 46, endPoint y: 192, distance: 53.3
click at [46, 192] on div ""type" : "html" } , { "attributes" : { ... } , "getAsJSON" : true , "height" : …" at bounding box center [222, 120] width 366 height 167
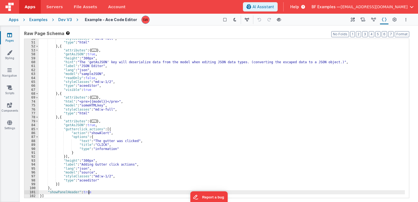
click at [62, 184] on div ""styleClasses" : "md:w-full" , "type" : "html" } , { "attributes" : { ... } , "…" at bounding box center [222, 120] width 366 height 167
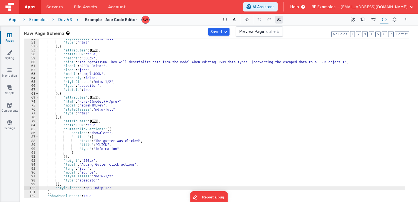
click at [277, 20] on icon at bounding box center [279, 20] width 4 height 4
drag, startPoint x: 107, startPoint y: 189, endPoint x: 55, endPoint y: 189, distance: 52.2
click at [55, 189] on div ""styleClasses" : "md:w-full" , "type" : "html" } , { "attributes" : { ... } , "…" at bounding box center [222, 120] width 366 height 167
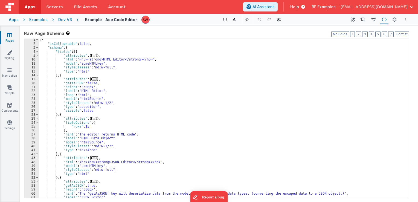
scroll to position [0, 0]
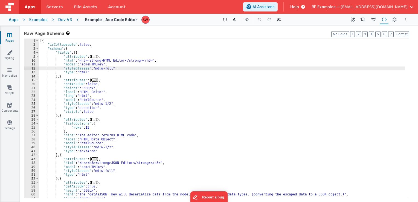
click at [109, 69] on div "[{ "isCollapsable" : false , "schema" : { "fields" : [{ "attributes" : { ... } …" at bounding box center [222, 122] width 366 height 167
drag, startPoint x: 141, startPoint y: 69, endPoint x: 110, endPoint y: 70, distance: 30.4
click at [110, 70] on div "[{ "isCollapsable" : false , "schema" : { "fields" : [{ "attributes" : { ... } …" at bounding box center [222, 122] width 366 height 167
click at [133, 69] on div "[{ "isCollapsable" : false , "schema" : { "fields" : [{ "attributes" : { ... } …" at bounding box center [222, 122] width 366 height 167
drag, startPoint x: 109, startPoint y: 69, endPoint x: 129, endPoint y: 68, distance: 20.0
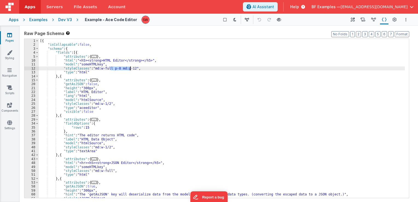
click at [129, 68] on div "[{ "isCollapsable" : false , "schema" : { "fields" : [{ "attributes" : { ... } …" at bounding box center [222, 122] width 366 height 167
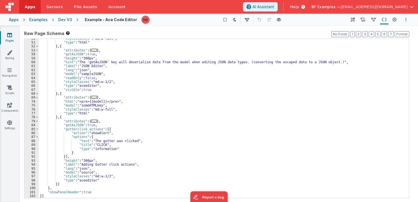
scroll to position [132, 0]
click at [75, 183] on div ""styleClasses" : "md:w-full" , "type" : "html" } , { "attributes" : { ... } , "…" at bounding box center [222, 120] width 366 height 167
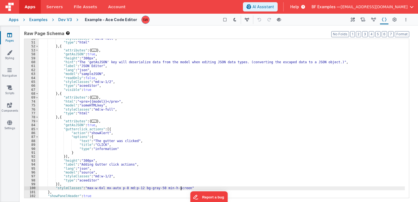
scroll to position [136, 0]
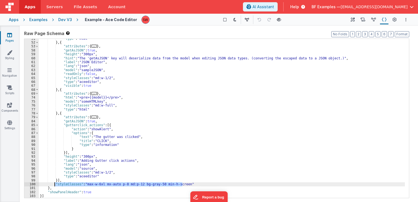
drag, startPoint x: 183, startPoint y: 183, endPoint x: 54, endPoint y: 183, distance: 128.8
click at [54, 183] on div ""type" : "html" } , { "attributes" : { ... } , "getAsJSON" : true , "height" : …" at bounding box center [222, 120] width 366 height 167
click at [117, 183] on div ""type" : "html" } , { "attributes" : { ... } , "getAsJSON" : true , "height" : …" at bounding box center [222, 118] width 366 height 159
drag, startPoint x: 117, startPoint y: 183, endPoint x: 136, endPoint y: 184, distance: 19.1
click at [136, 184] on div ""type" : "html" } , { "attributes" : { ... } , "getAsJSON" : true , "height" : …" at bounding box center [222, 120] width 366 height 167
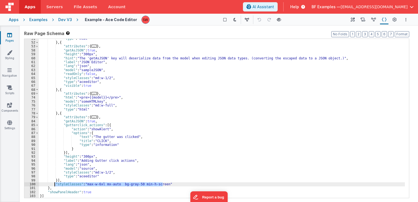
drag, startPoint x: 164, startPoint y: 183, endPoint x: 54, endPoint y: 183, distance: 110.4
click at [54, 183] on div ""type" : "html" } , { "attributes" : { ... } , "getAsJSON" : true , "height" : …" at bounding box center [222, 120] width 366 height 167
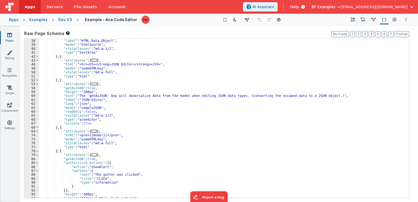
scroll to position [132, 0]
